Goal: Transaction & Acquisition: Download file/media

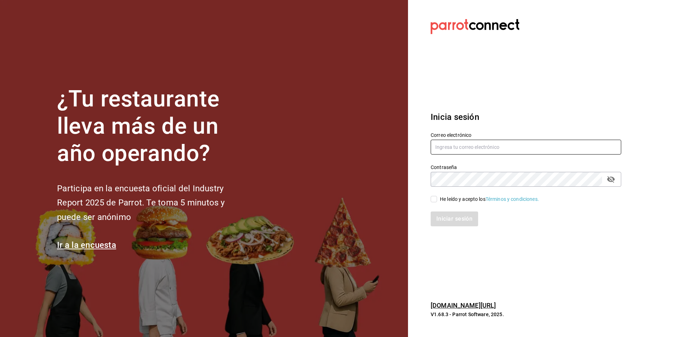
type input "[PERSON_NAME][EMAIL_ADDRESS][DOMAIN_NAME]"
click at [445, 200] on div "He leído y acepto los Términos y condiciones." at bounding box center [489, 199] width 99 height 7
click at [437, 200] on input "He leído y acepto los Términos y condiciones." at bounding box center [434, 199] width 6 height 6
checkbox input "true"
click at [457, 222] on button "Iniciar sesión" at bounding box center [455, 219] width 48 height 15
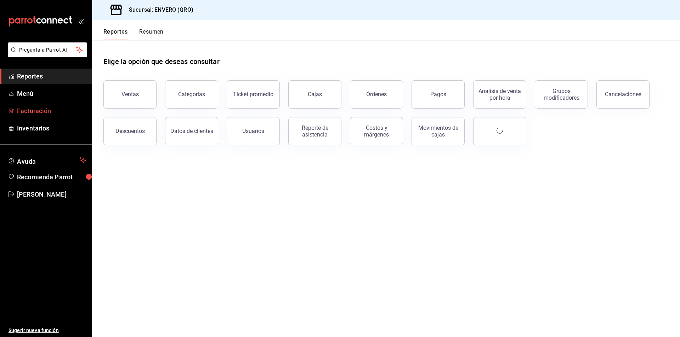
click at [29, 113] on span "Facturación" at bounding box center [51, 111] width 69 height 10
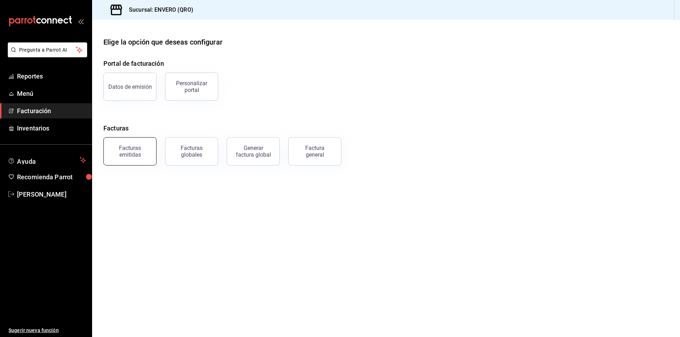
click at [127, 138] on div "Facturas emitidas" at bounding box center [126, 147] width 62 height 37
click at [129, 146] on div "Facturas emitidas" at bounding box center [130, 151] width 44 height 13
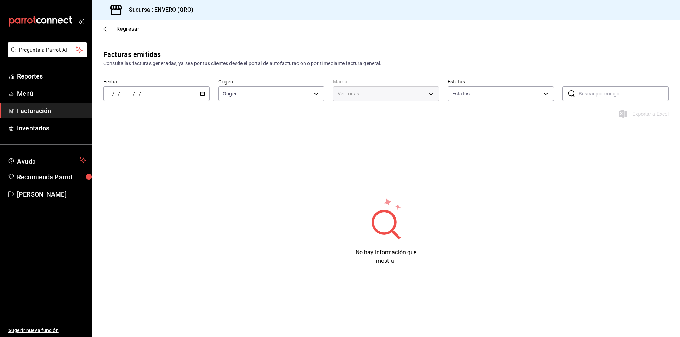
type input "ORDER_INVOICE,GENERAL_INVOICE"
type input "ACTIVE,PENDING_CANCELLATION,CANCELLED,PRE_CANCELLED"
click at [203, 93] on icon "button" at bounding box center [202, 93] width 5 height 5
click at [138, 160] on span "Mes actual" at bounding box center [136, 162] width 55 height 7
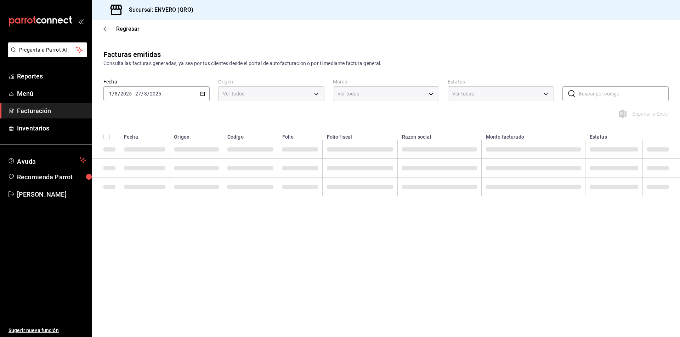
type input "77704a34-0683-4cbb-b40a-bda73e868864,159ee66d-dcce-4c4f-b837-83b83eda05ec"
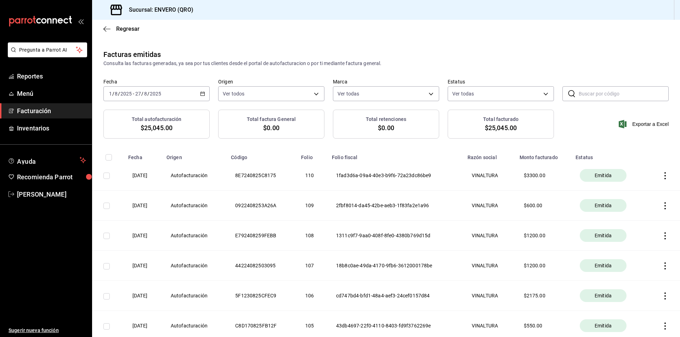
click at [663, 177] on th at bounding box center [664, 176] width 32 height 30
click at [661, 175] on icon "button" at bounding box center [664, 175] width 7 height 7
click at [631, 159] on div "Descargar PDF" at bounding box center [637, 158] width 34 height 6
click at [664, 205] on icon "button" at bounding box center [664, 206] width 1 height 7
click at [651, 191] on div "Descargar PDF" at bounding box center [637, 189] width 34 height 6
